Goal: Task Accomplishment & Management: Use online tool/utility

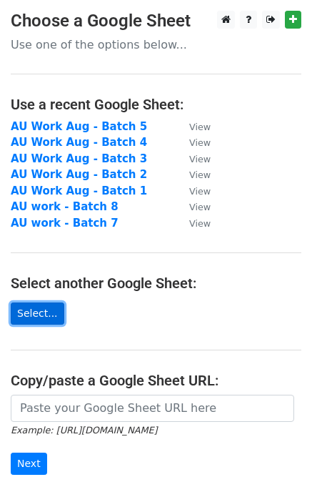
click at [44, 316] on link "Select..." at bounding box center [38, 313] width 54 height 22
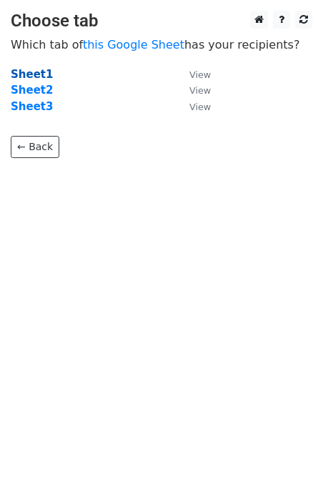
click at [32, 71] on strong "Sheet1" at bounding box center [32, 74] width 42 height 13
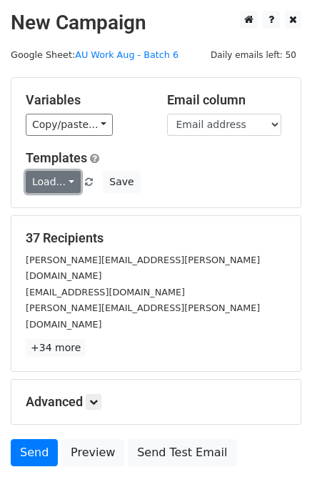
drag, startPoint x: 66, startPoint y: 181, endPoint x: 68, endPoint y: 190, distance: 9.4
click at [66, 182] on link "Load..." at bounding box center [53, 182] width 55 height 22
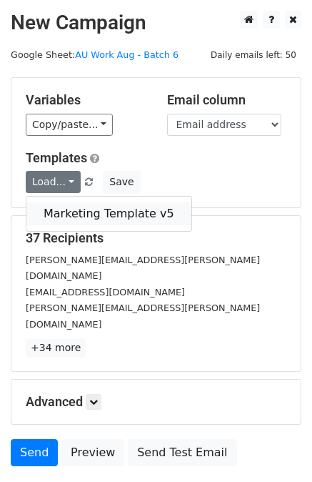
click at [87, 211] on link "Marketing Template v5" at bounding box center [108, 213] width 165 height 23
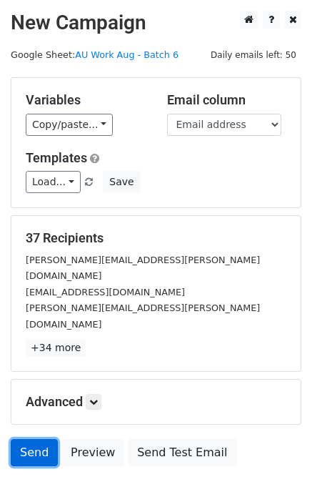
click at [29, 439] on link "Send" at bounding box center [34, 452] width 47 height 27
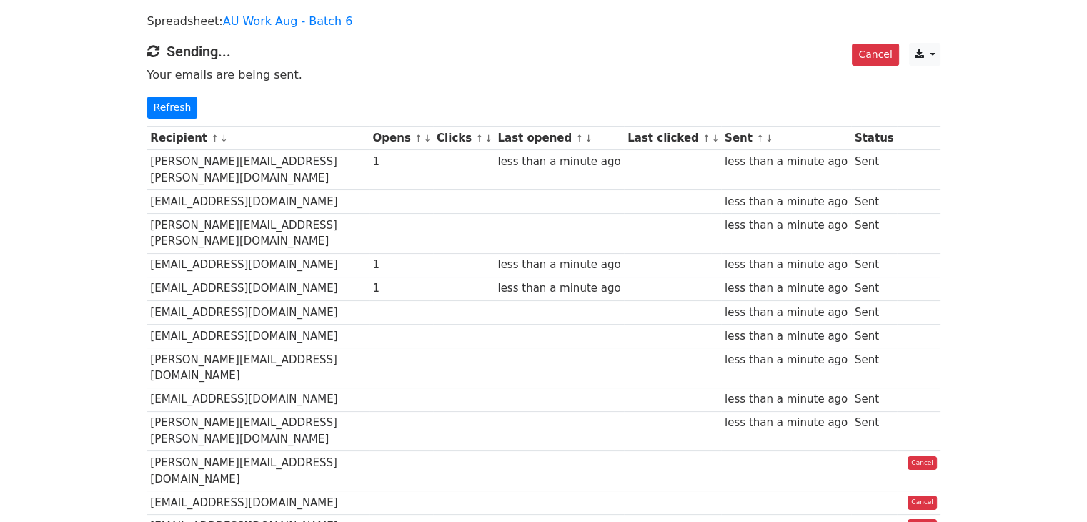
scroll to position [26, 0]
